Goal: Task Accomplishment & Management: Use online tool/utility

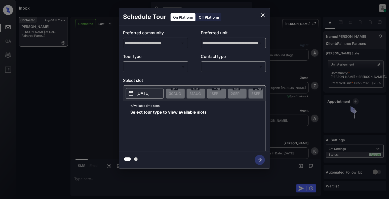
scroll to position [492, 0]
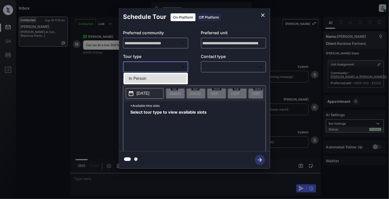
click at [159, 63] on body "Inbox Cynthia Montañez Online Set yourself offline Set yourself on break Profil…" at bounding box center [194, 99] width 389 height 199
click at [148, 72] on div at bounding box center [194, 99] width 389 height 199
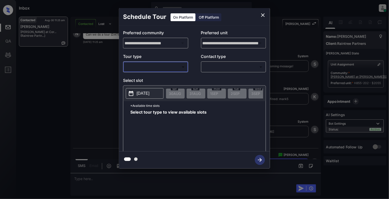
scroll to position [562, 0]
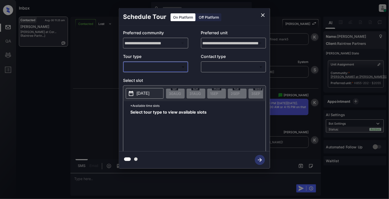
click at [148, 74] on div "**********" at bounding box center [194, 89] width 151 height 126
click at [266, 13] on icon "close" at bounding box center [263, 15] width 6 height 6
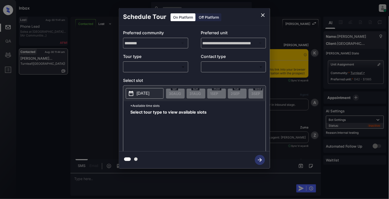
scroll to position [1855, 0]
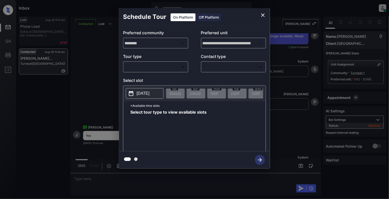
click at [143, 71] on body "Inbox Cynthia Montañez Online Set yourself offline Set yourself on break Profil…" at bounding box center [194, 99] width 389 height 199
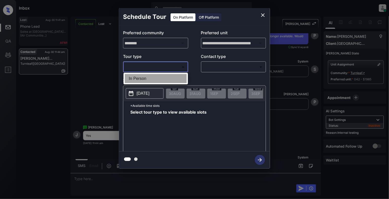
click at [143, 82] on li "In Person" at bounding box center [156, 78] width 62 height 9
type input "********"
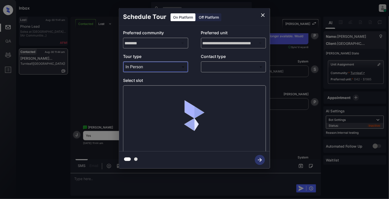
click at [214, 68] on body "Inbox Cynthia Montañez Online Set yourself offline Set yourself on break Profil…" at bounding box center [194, 99] width 389 height 199
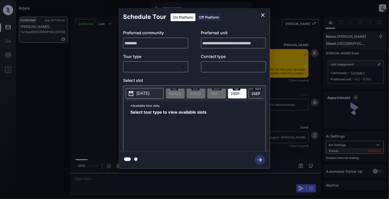
scroll to position [1922, 0]
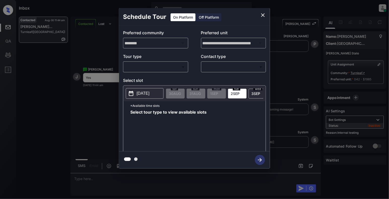
click at [161, 67] on body "Inbox [PERSON_NAME] Online Set yourself offline Set yourself on break Profile S…" at bounding box center [194, 99] width 389 height 199
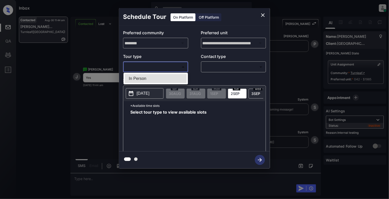
click at [157, 78] on li "In Person" at bounding box center [156, 78] width 62 height 9
type input "********"
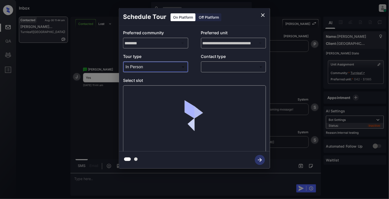
click at [239, 65] on body "Inbox [PERSON_NAME] Online Set yourself offline Set yourself on break Profile S…" at bounding box center [194, 99] width 389 height 199
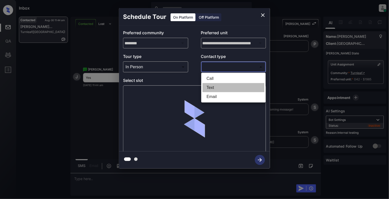
click at [217, 86] on li "Text" at bounding box center [234, 87] width 62 height 9
type input "****"
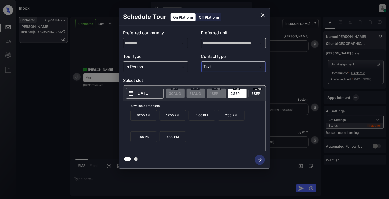
click at [172, 118] on p "12:00 PM" at bounding box center [173, 115] width 27 height 11
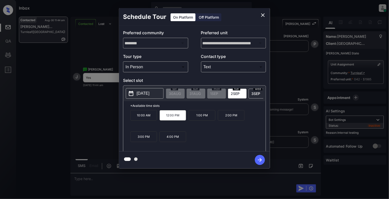
click at [263, 162] on icon "button" at bounding box center [260, 160] width 10 height 10
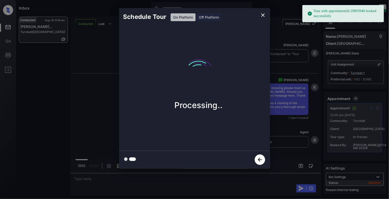
scroll to position [2073, 0]
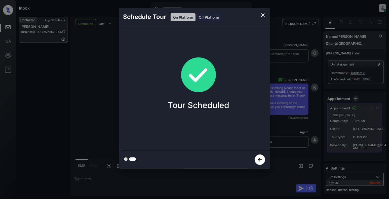
click at [261, 18] on icon "close" at bounding box center [263, 15] width 6 height 6
